Goal: Task Accomplishment & Management: Manage account settings

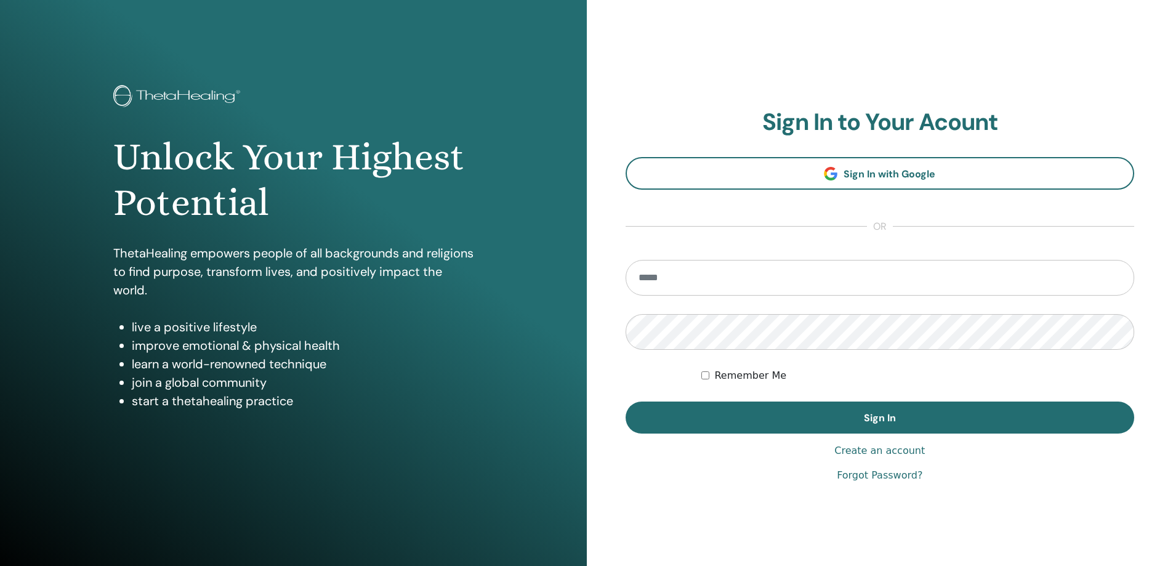
click at [678, 284] on input "email" at bounding box center [879, 278] width 509 height 36
type input "**********"
click at [625, 401] on button "Sign In" at bounding box center [879, 417] width 509 height 32
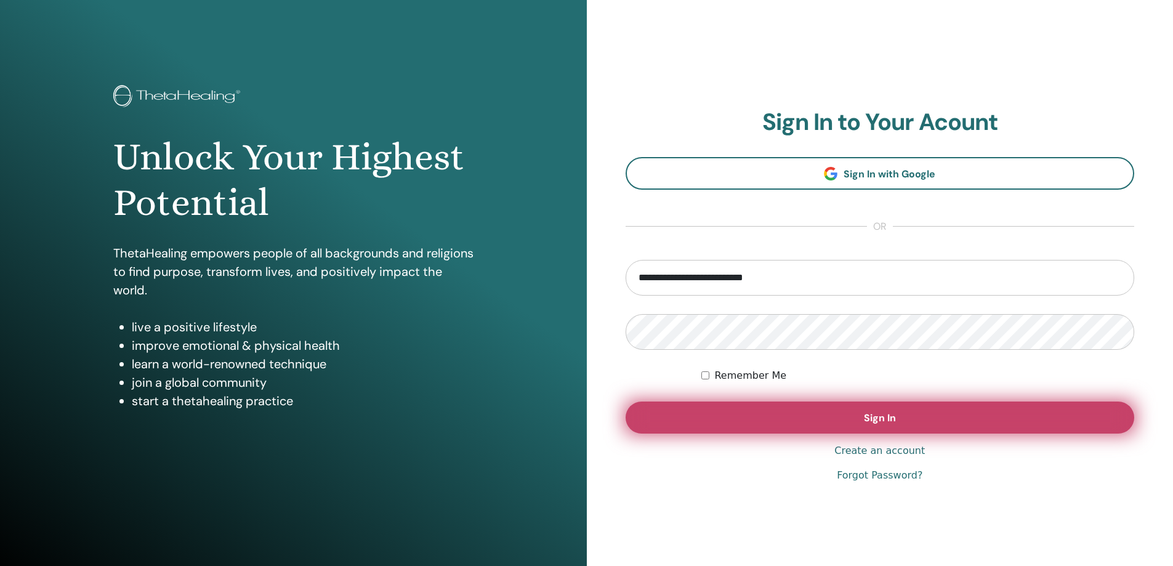
click at [864, 412] on span "Sign In" at bounding box center [880, 417] width 32 height 13
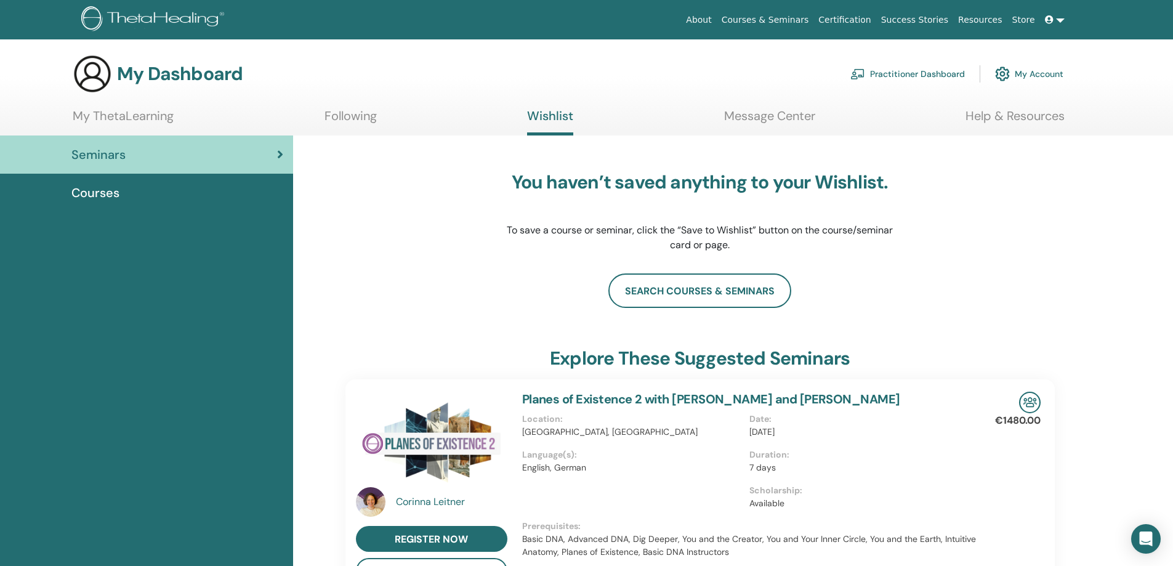
click at [1025, 73] on link "My Account" at bounding box center [1029, 73] width 68 height 27
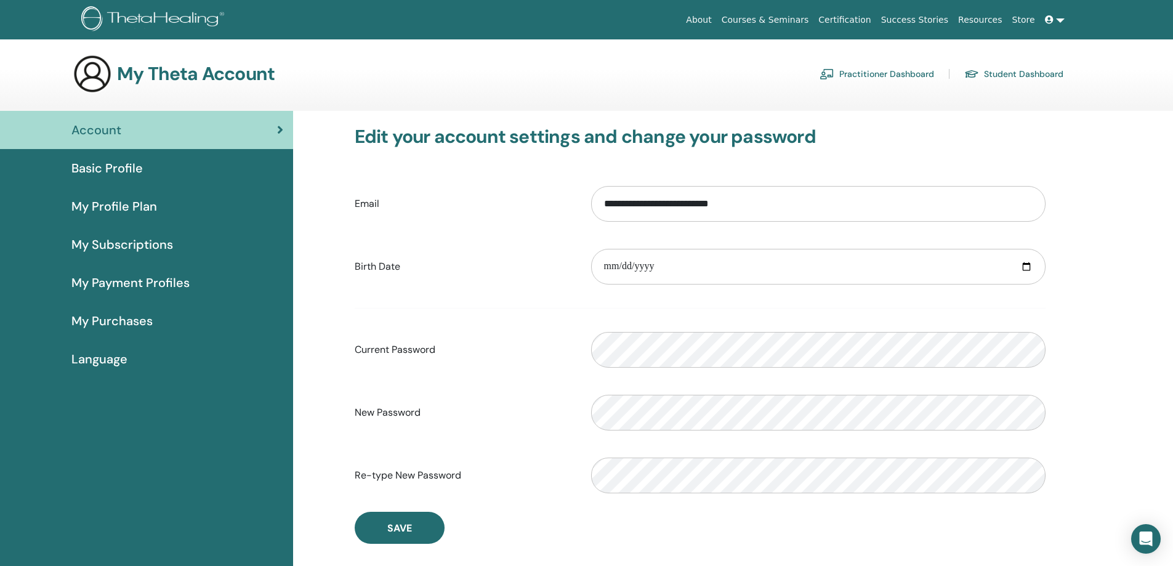
click at [111, 168] on span "Basic Profile" at bounding box center [106, 168] width 71 height 18
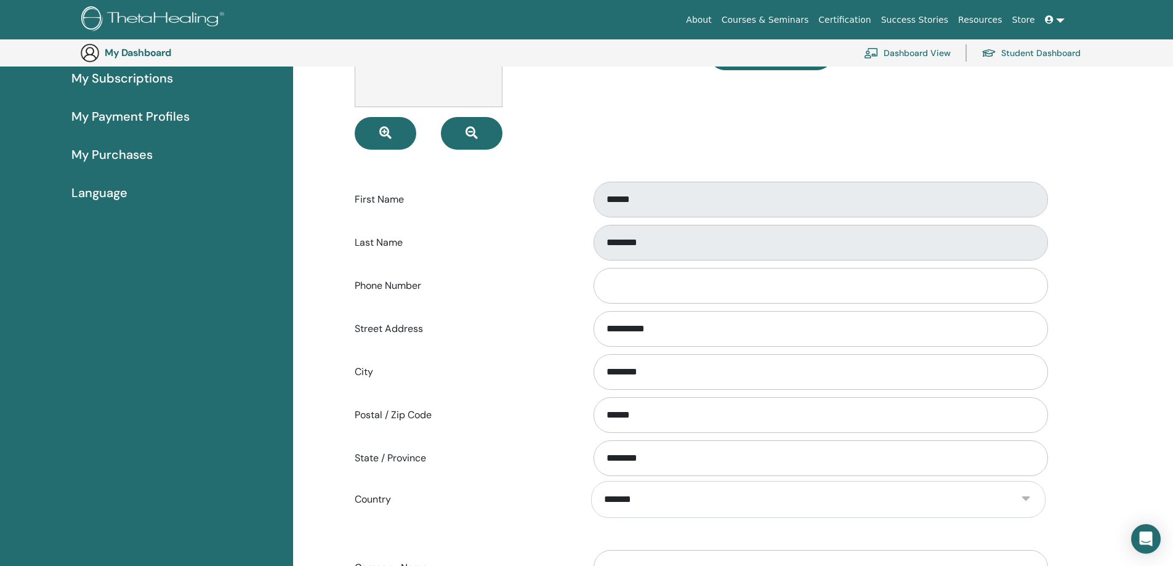
scroll to position [89, 0]
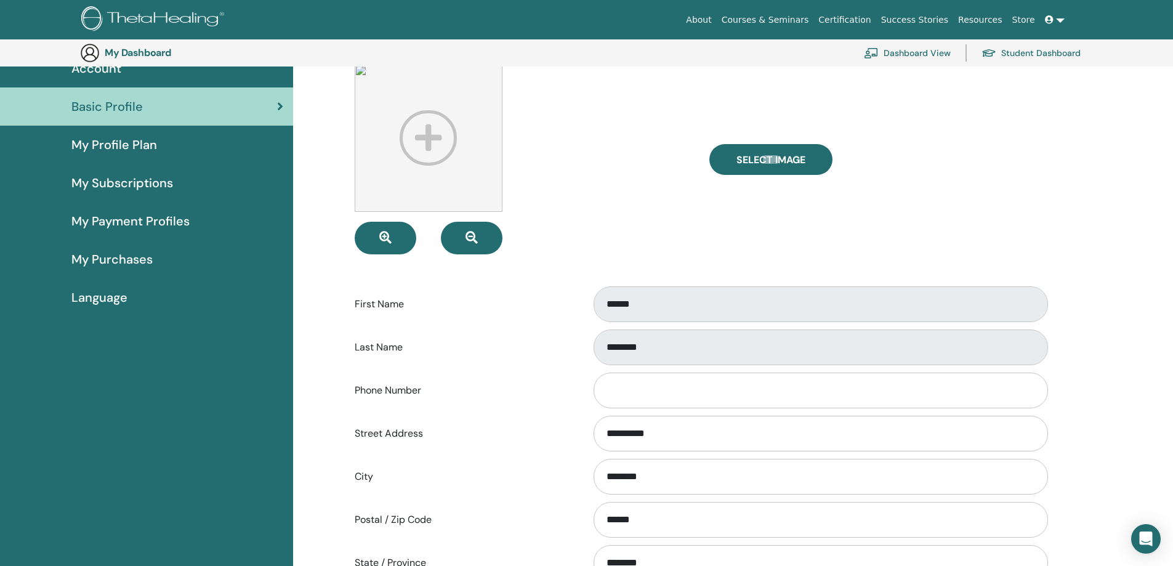
click at [145, 149] on span "My Profile Plan" at bounding box center [114, 144] width 86 height 18
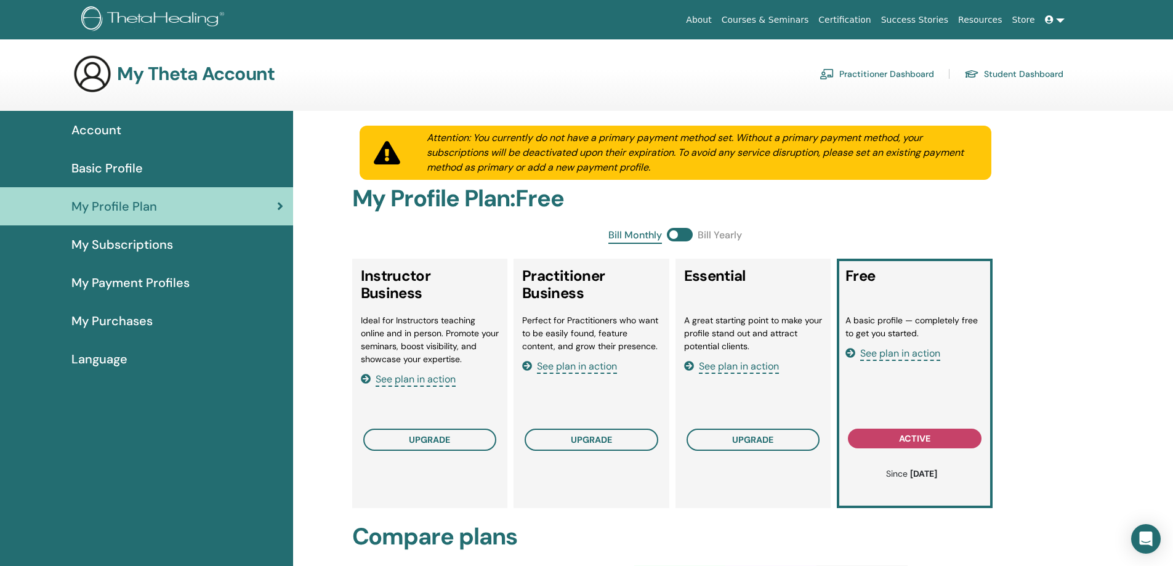
click at [1053, 20] on span at bounding box center [1050, 20] width 11 height 10
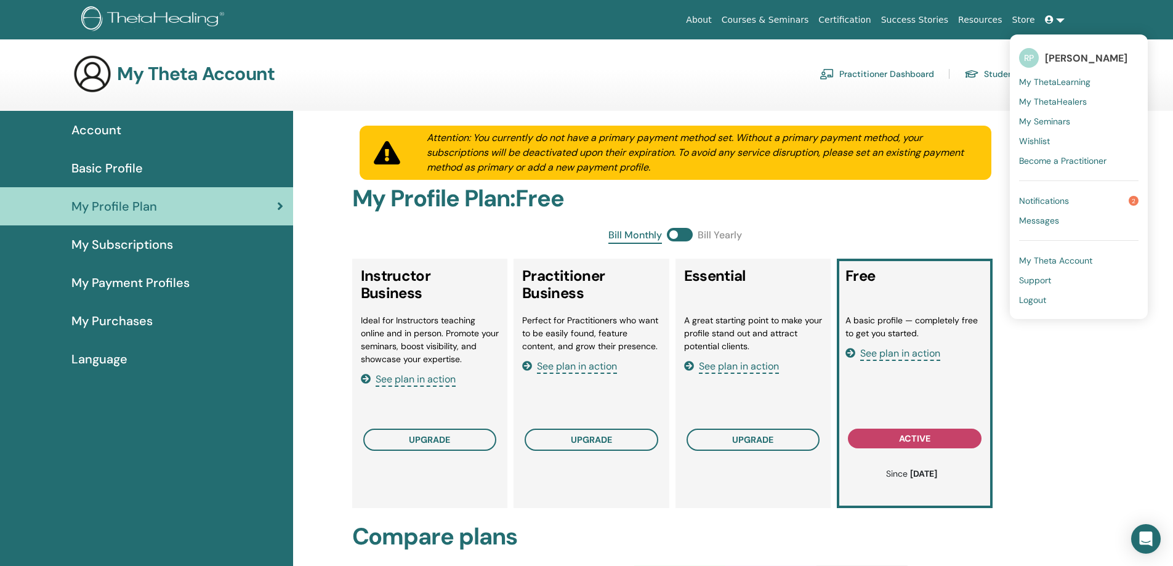
click at [1044, 205] on span "Notifications" at bounding box center [1044, 200] width 50 height 11
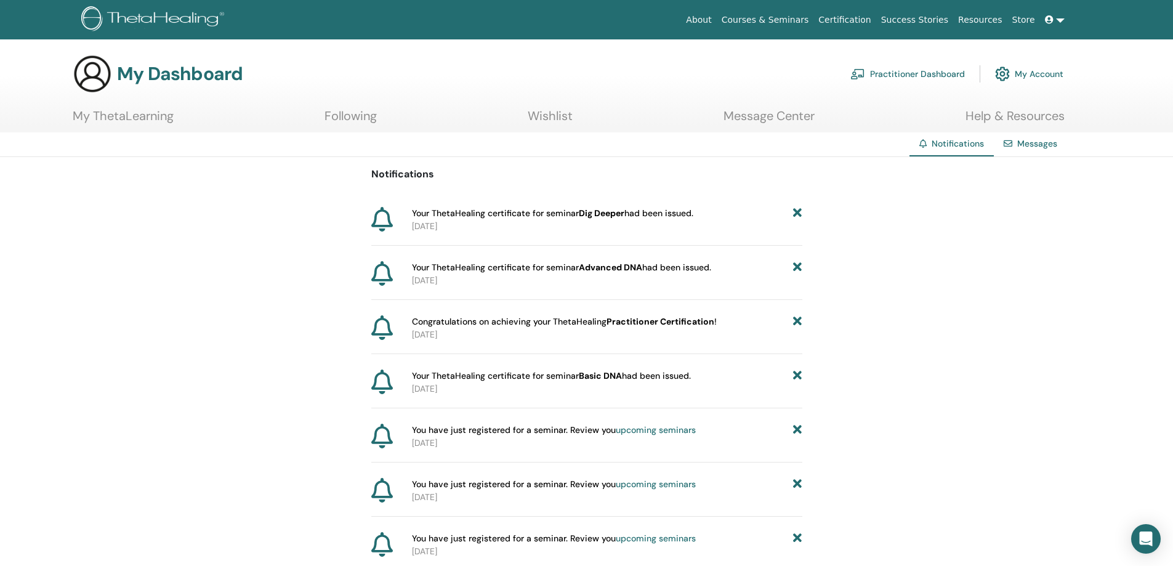
click at [1016, 71] on link "My Account" at bounding box center [1029, 73] width 68 height 27
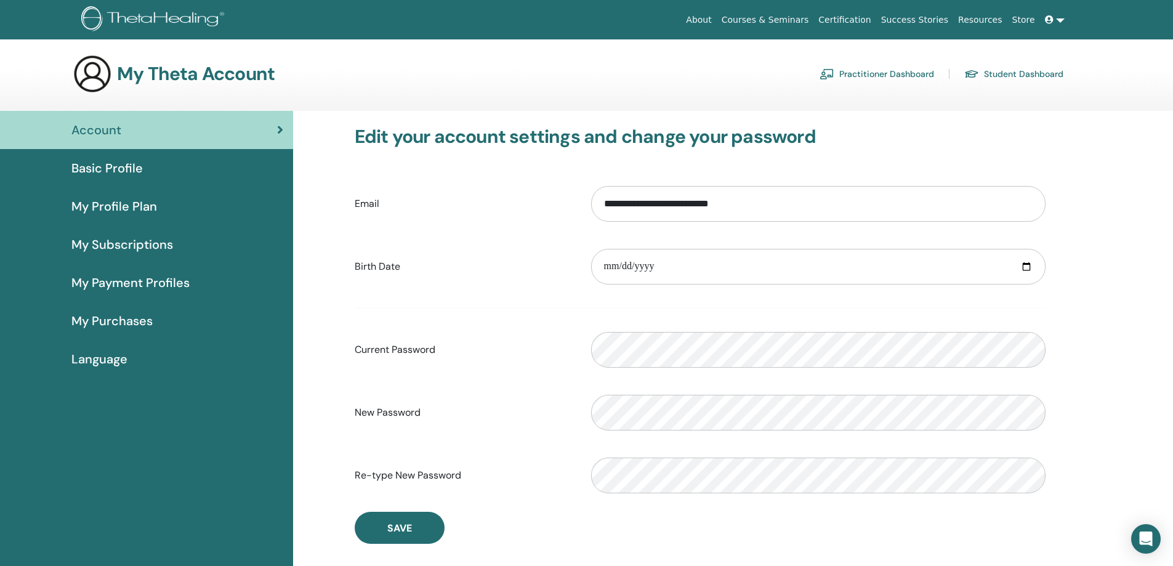
click at [1007, 74] on link "Student Dashboard" at bounding box center [1013, 74] width 99 height 20
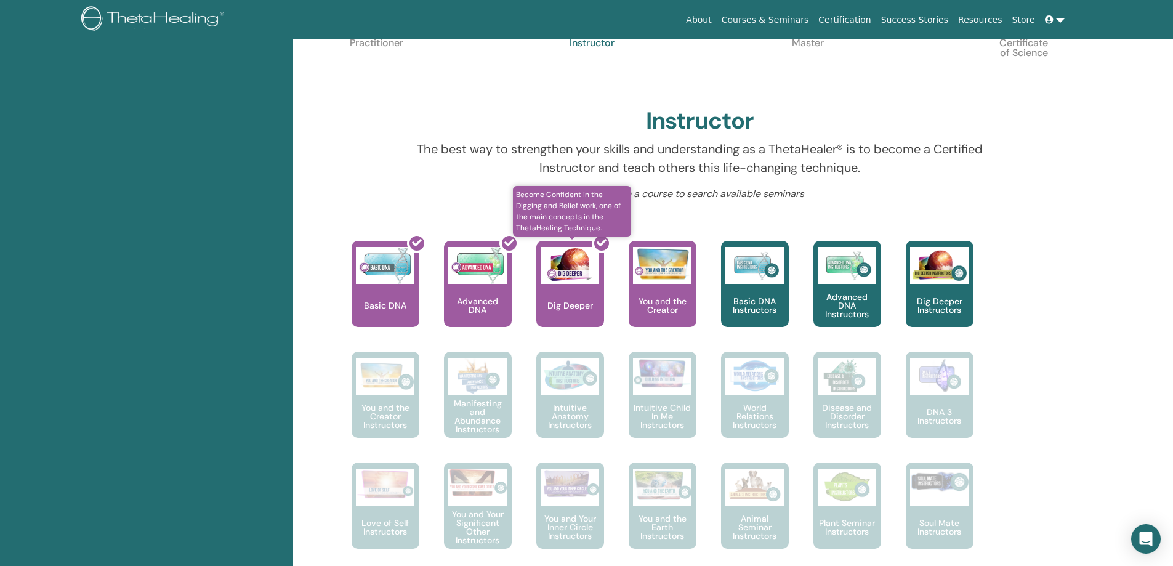
scroll to position [340, 0]
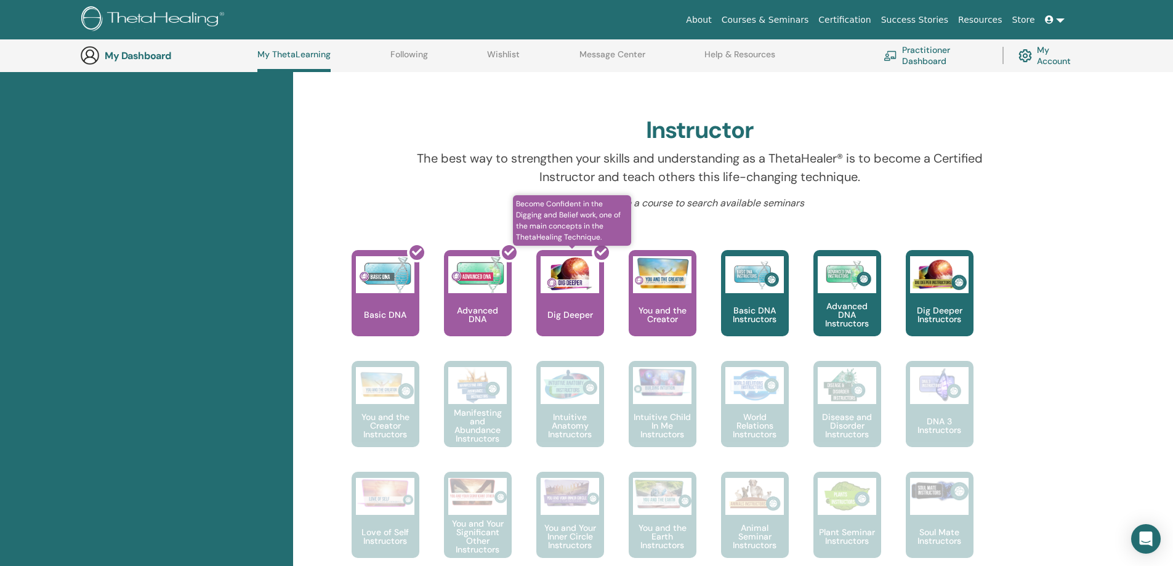
click at [564, 316] on div at bounding box center [578, 298] width 68 height 111
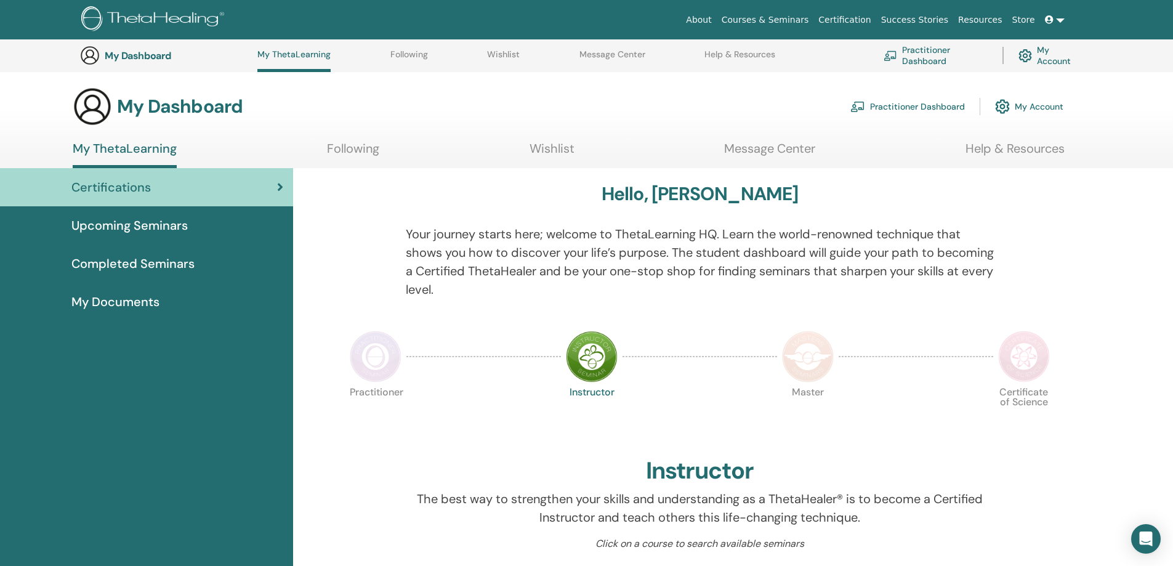
scroll to position [340, 0]
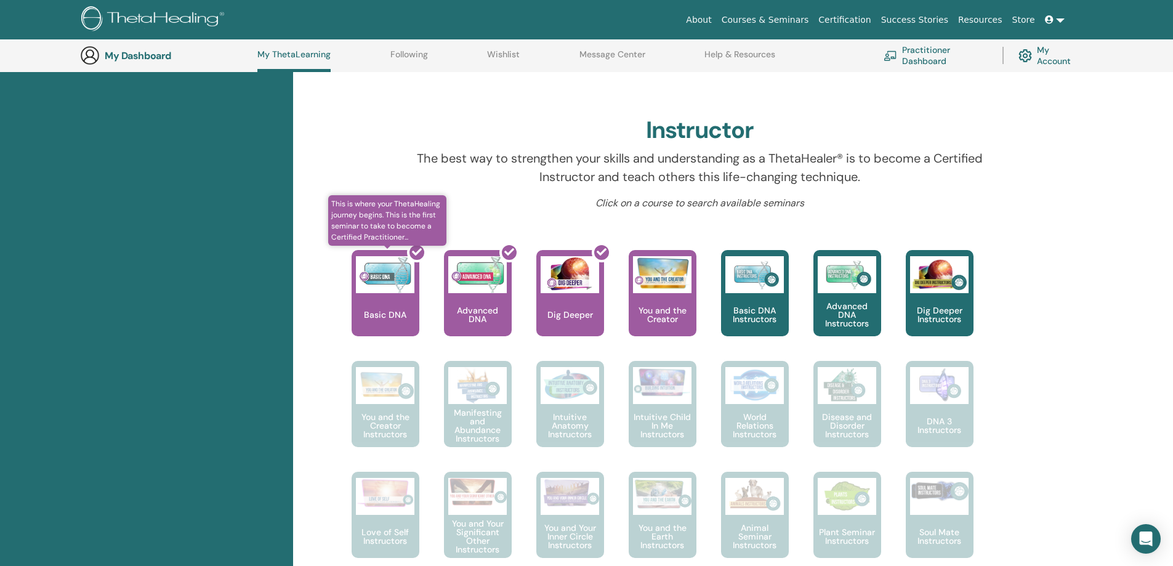
click at [393, 275] on div at bounding box center [393, 298] width 68 height 111
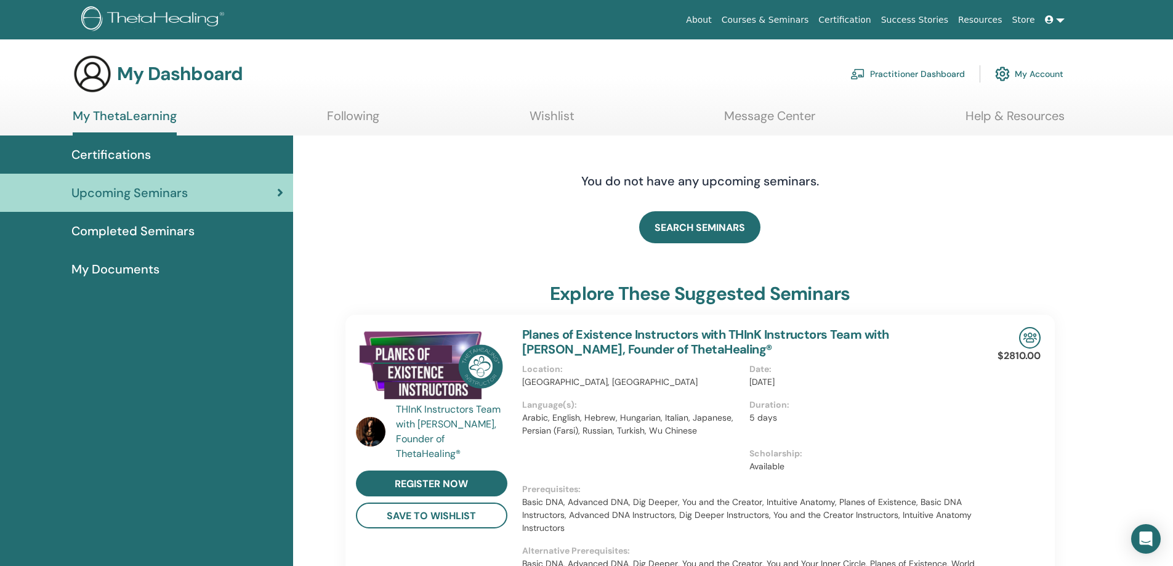
click at [127, 267] on span "My Documents" at bounding box center [115, 269] width 88 height 18
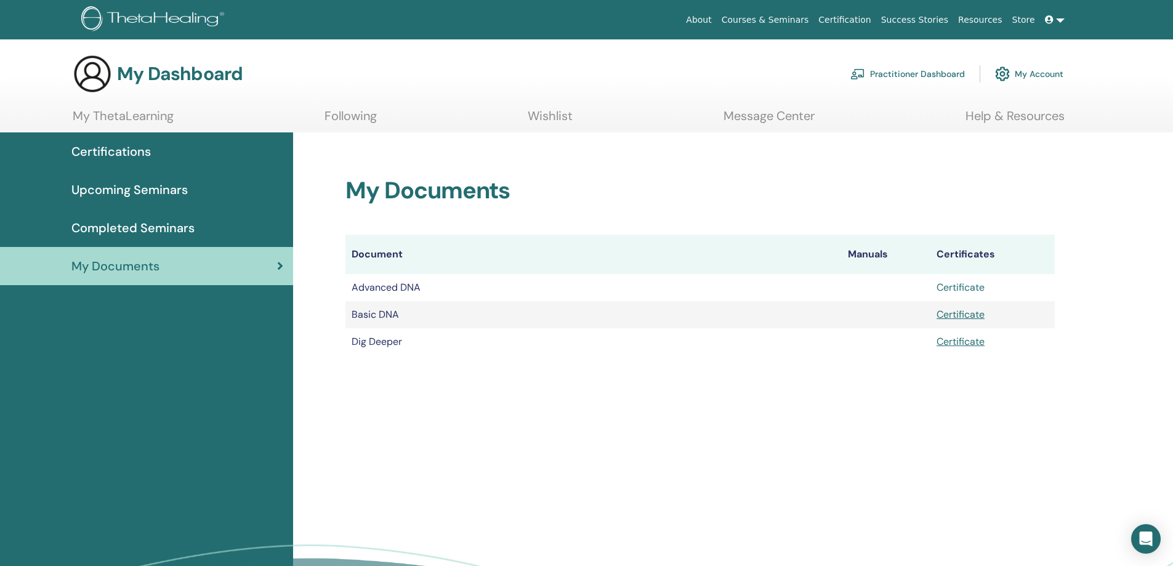
click at [964, 284] on link "Certificate" at bounding box center [960, 287] width 48 height 13
click at [951, 318] on link "Certificate" at bounding box center [960, 314] width 48 height 13
click at [946, 344] on link "Certificate" at bounding box center [960, 341] width 48 height 13
click at [112, 151] on span "Certifications" at bounding box center [110, 151] width 79 height 18
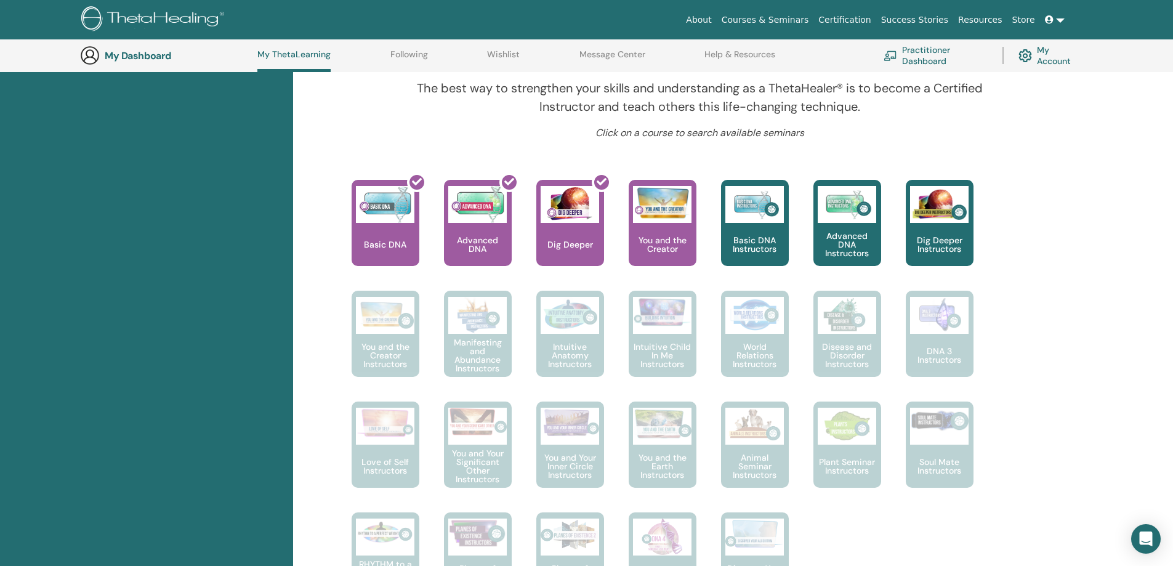
scroll to position [402, 0]
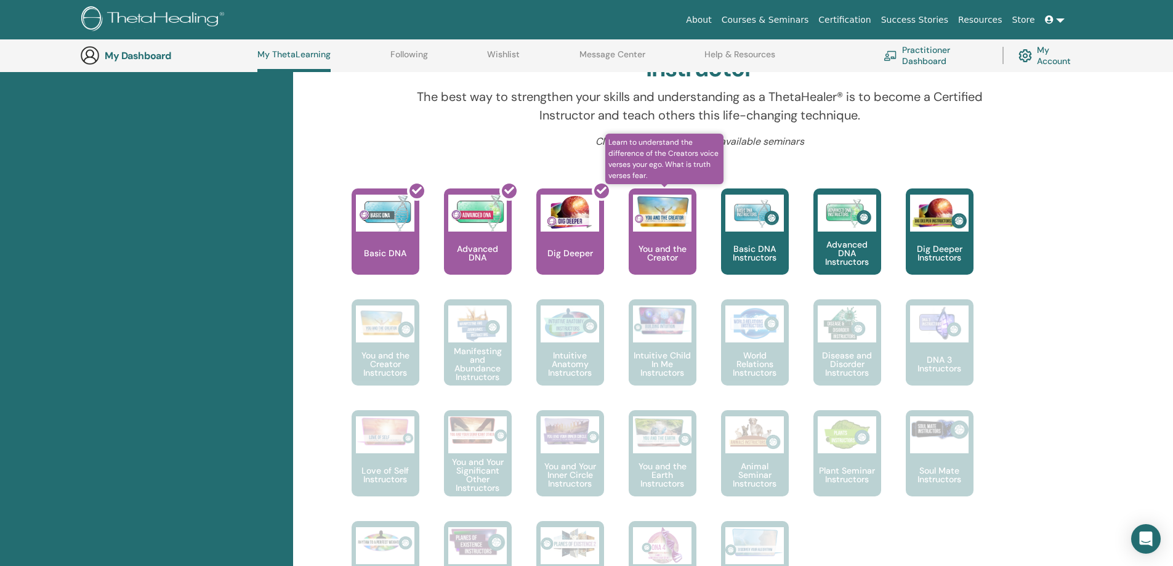
click at [657, 241] on div "You and the Creator" at bounding box center [663, 231] width 68 height 86
